Goal: Information Seeking & Learning: Learn about a topic

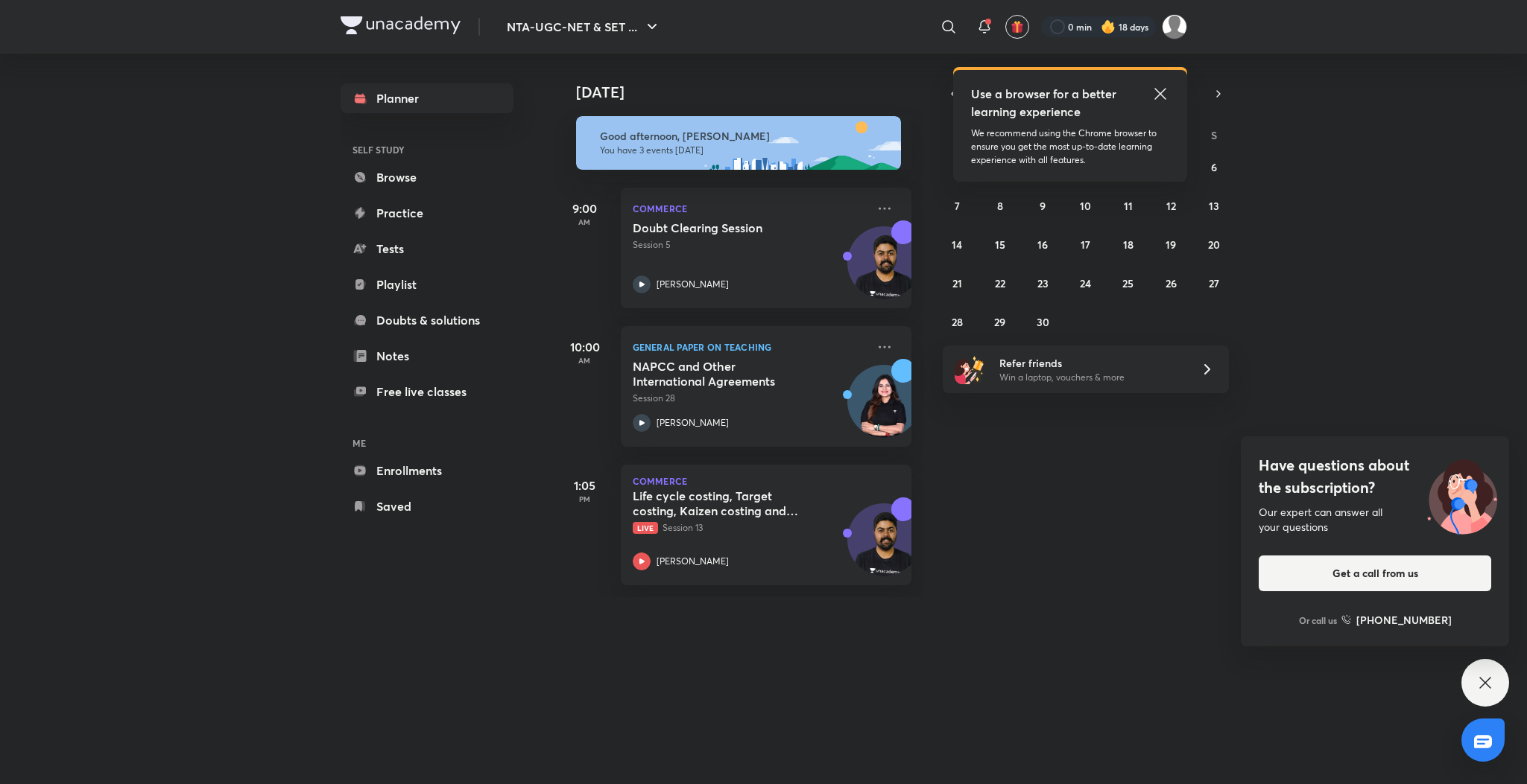
click at [1160, 94] on icon at bounding box center [1159, 93] width 11 height 11
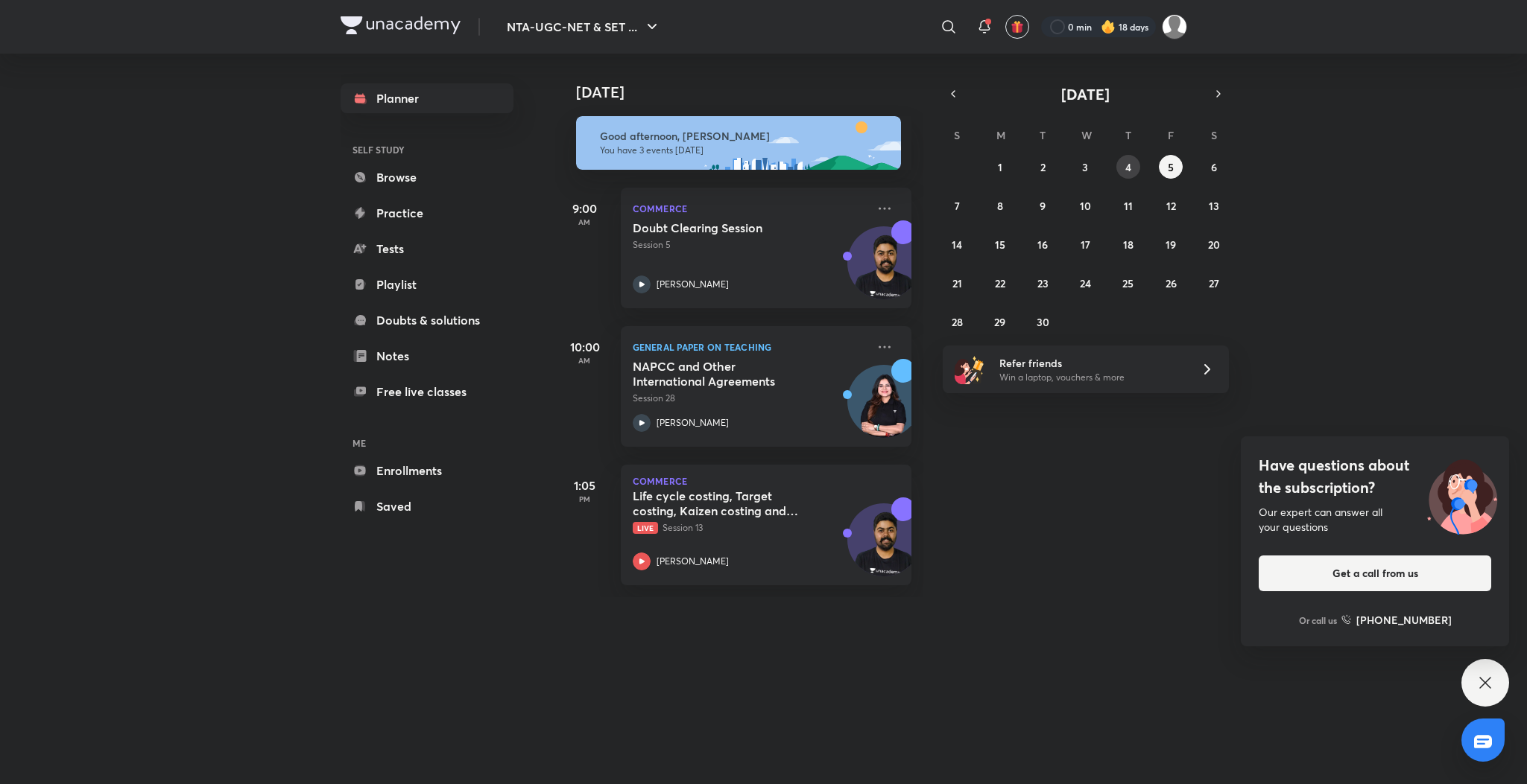
click at [1123, 166] on button "4" at bounding box center [1127, 167] width 24 height 24
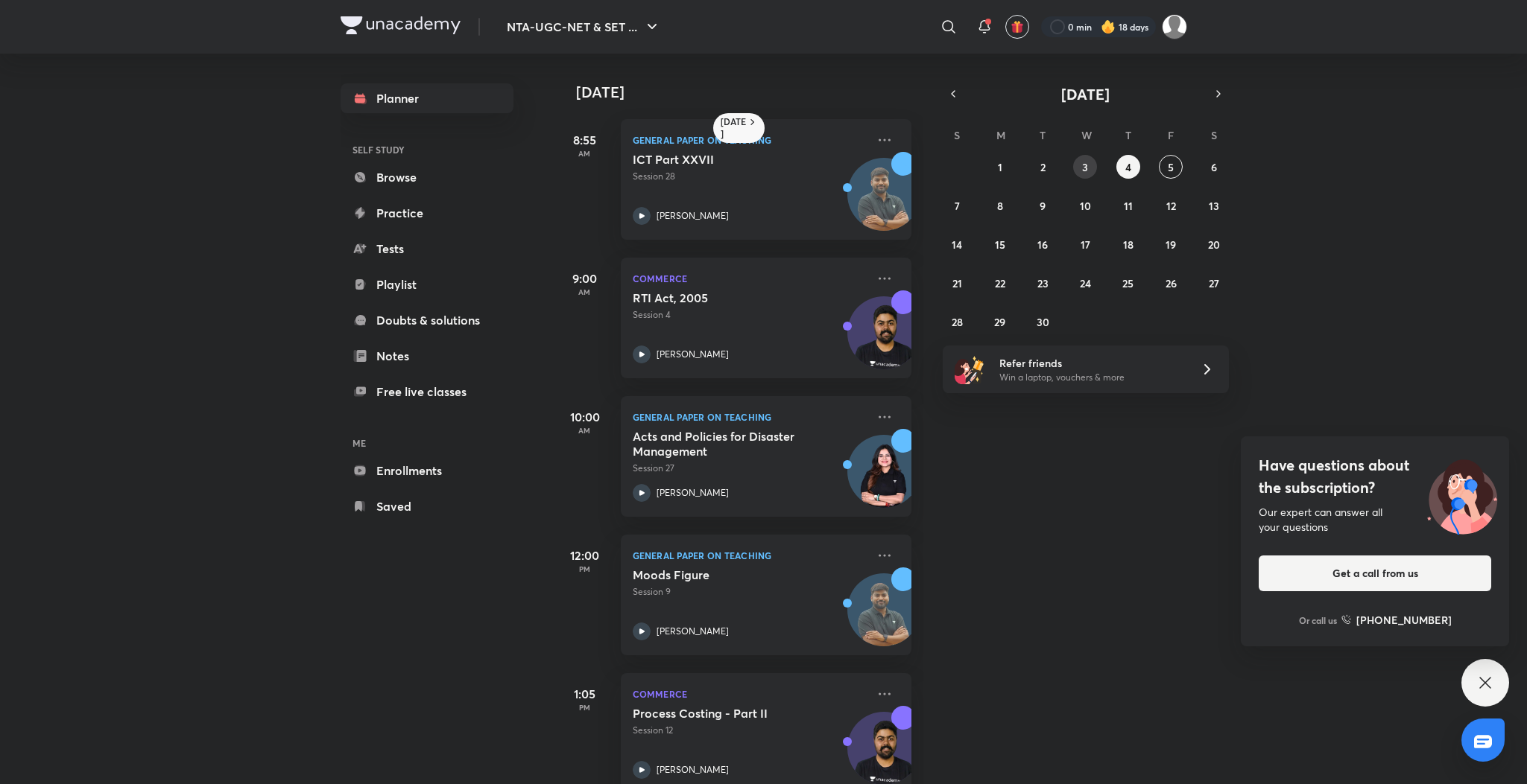
click at [1084, 165] on abbr "3" at bounding box center [1085, 168] width 6 height 15
click at [1035, 160] on button "2" at bounding box center [1043, 167] width 24 height 24
click at [646, 753] on div "Doubt Clearing Session Session 10 Raghav Wadhwa" at bounding box center [749, 742] width 234 height 73
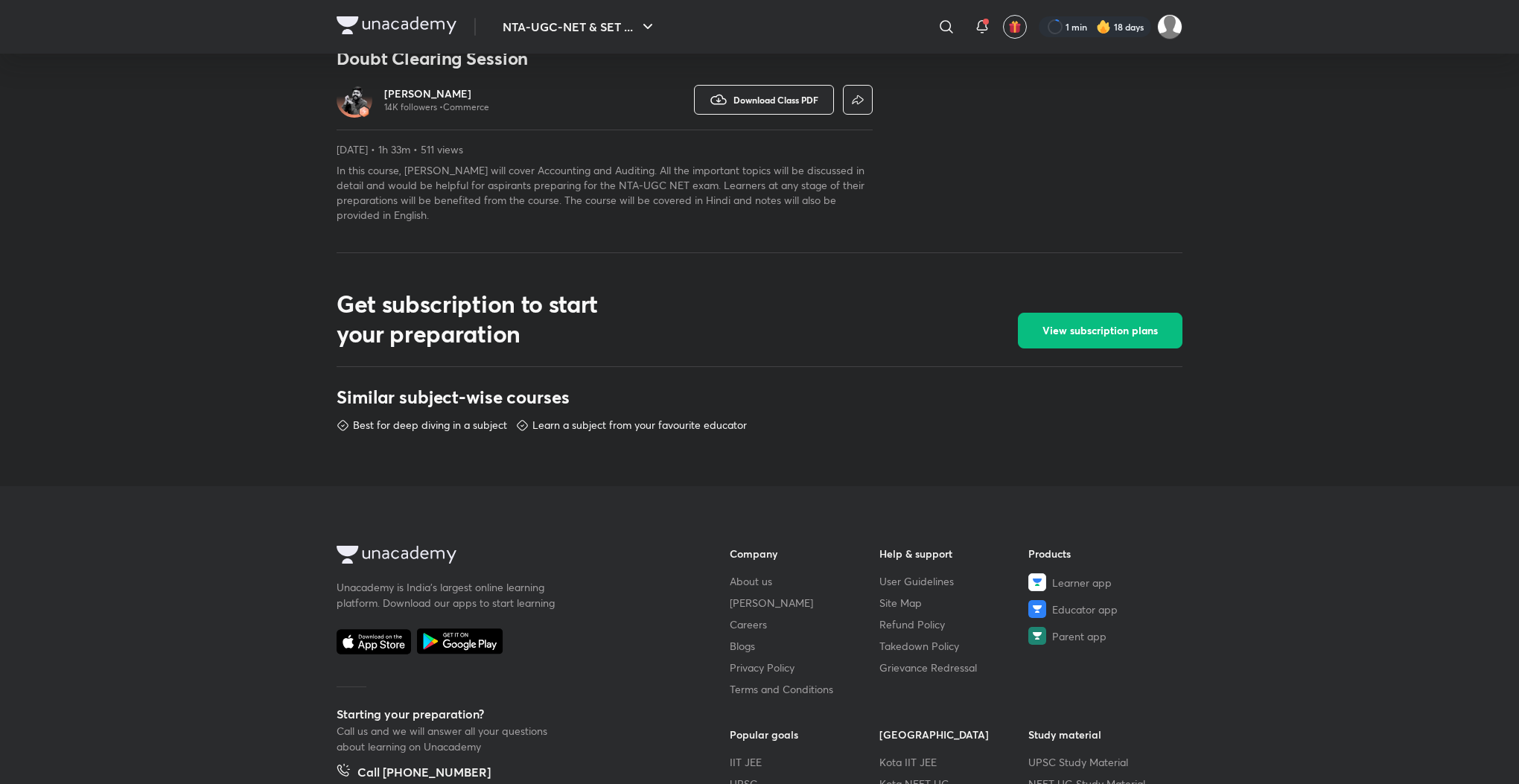
scroll to position [491, 0]
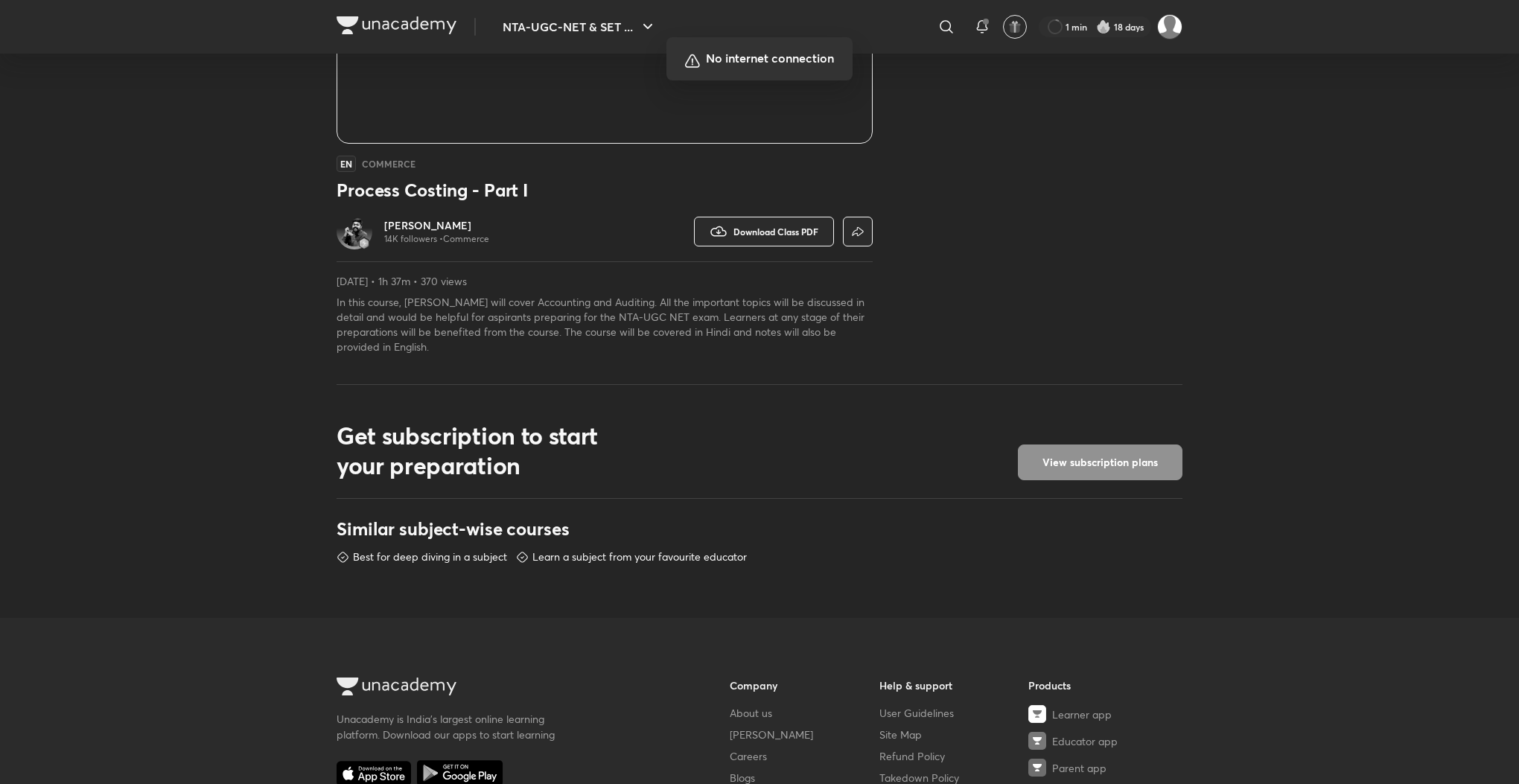
scroll to position [357, 0]
